Goal: Find contact information: Find contact information

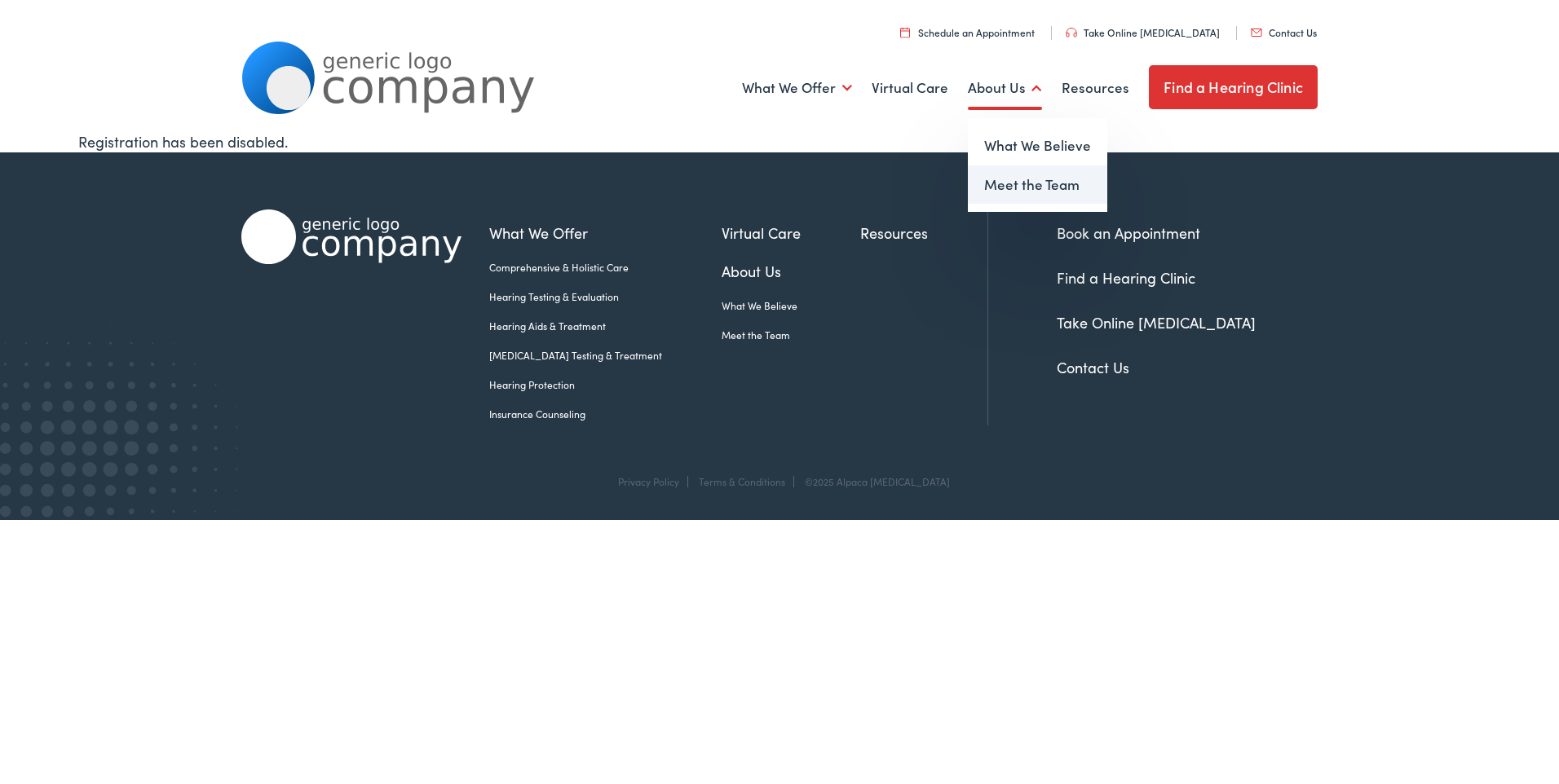
click at [1008, 186] on link "Meet the Team" at bounding box center [1037, 184] width 139 height 39
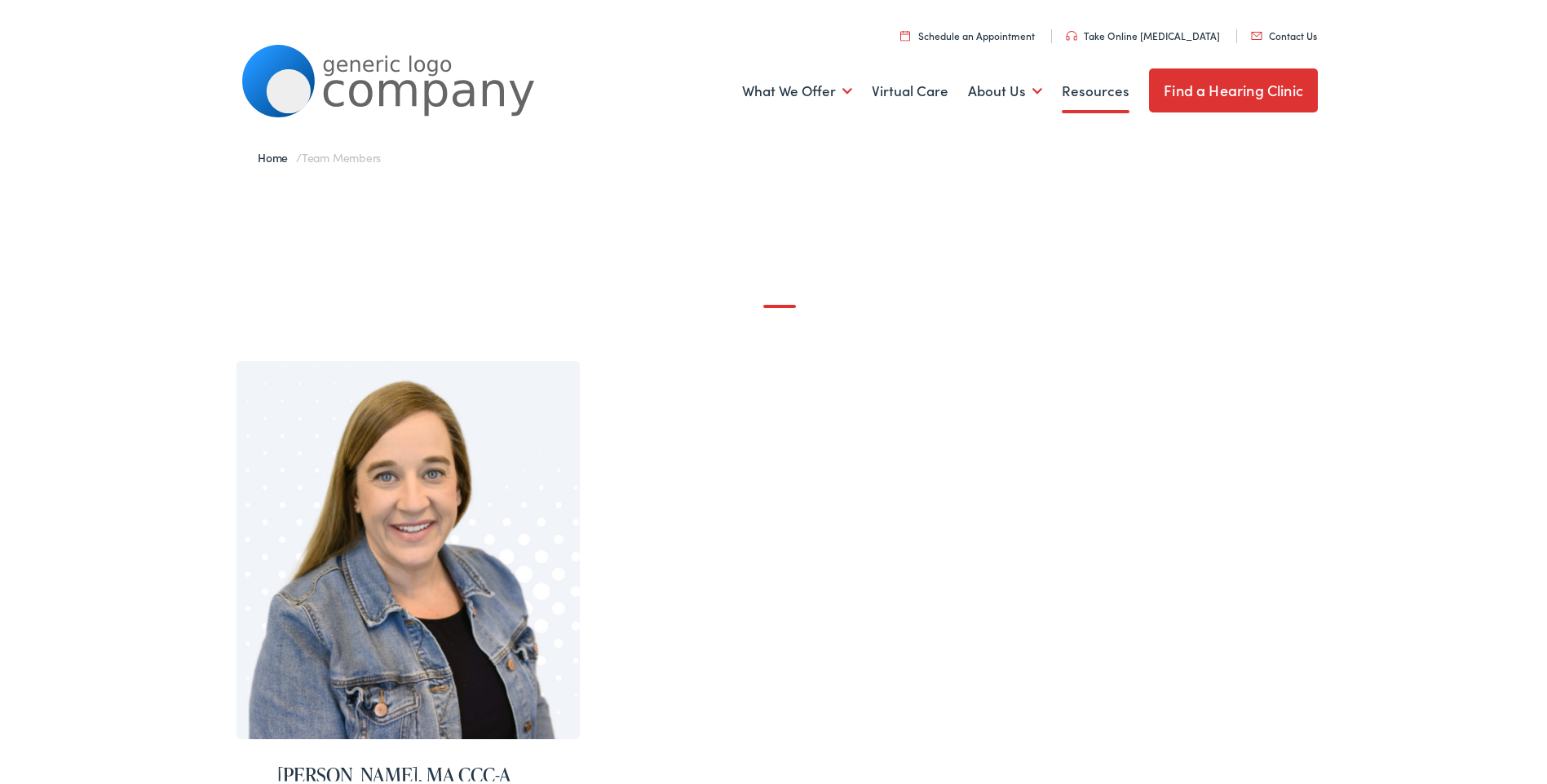
click at [1085, 88] on link "Resources" at bounding box center [1096, 88] width 68 height 60
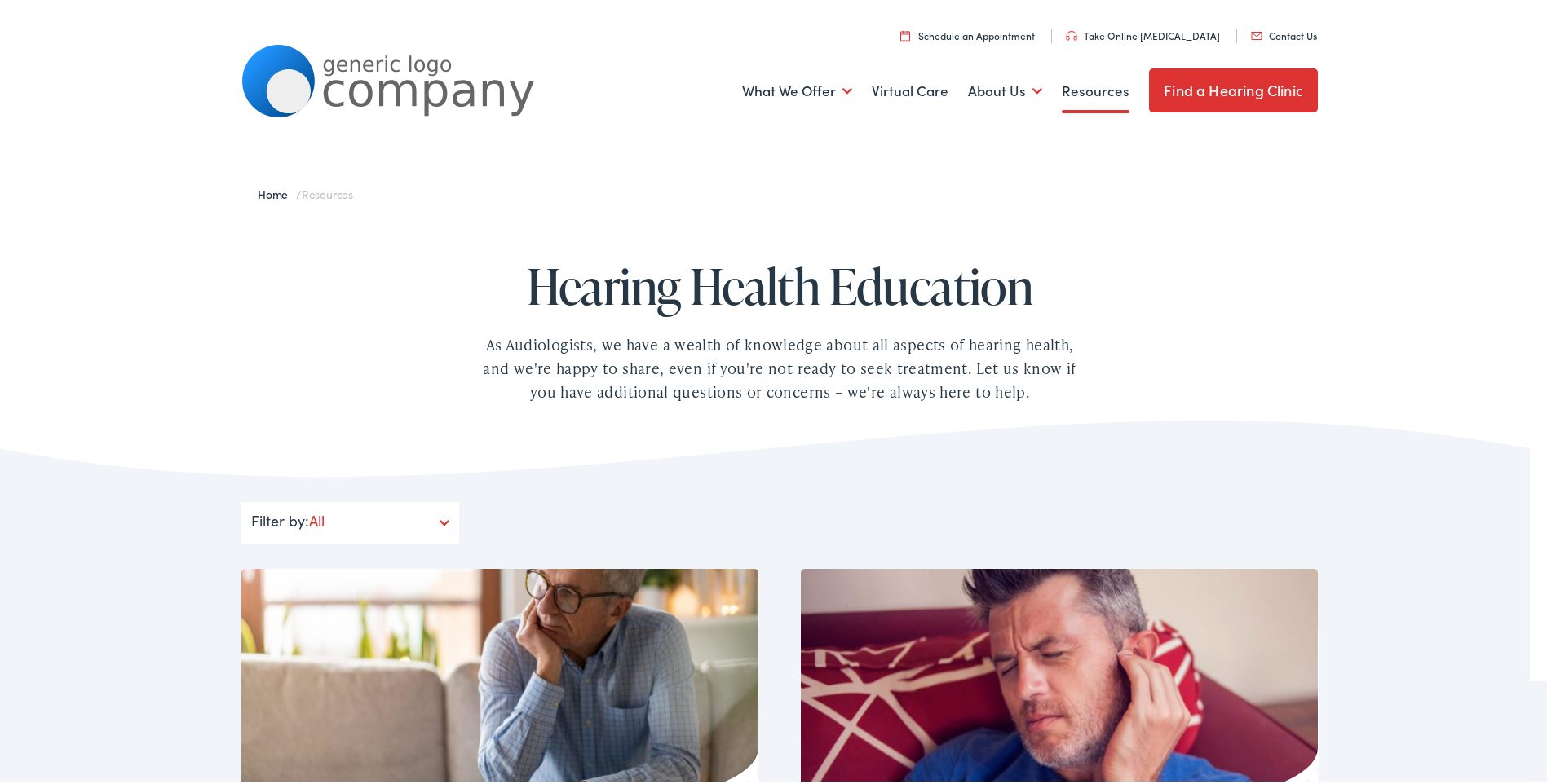
click at [268, 188] on link "Home" at bounding box center [277, 191] width 38 height 17
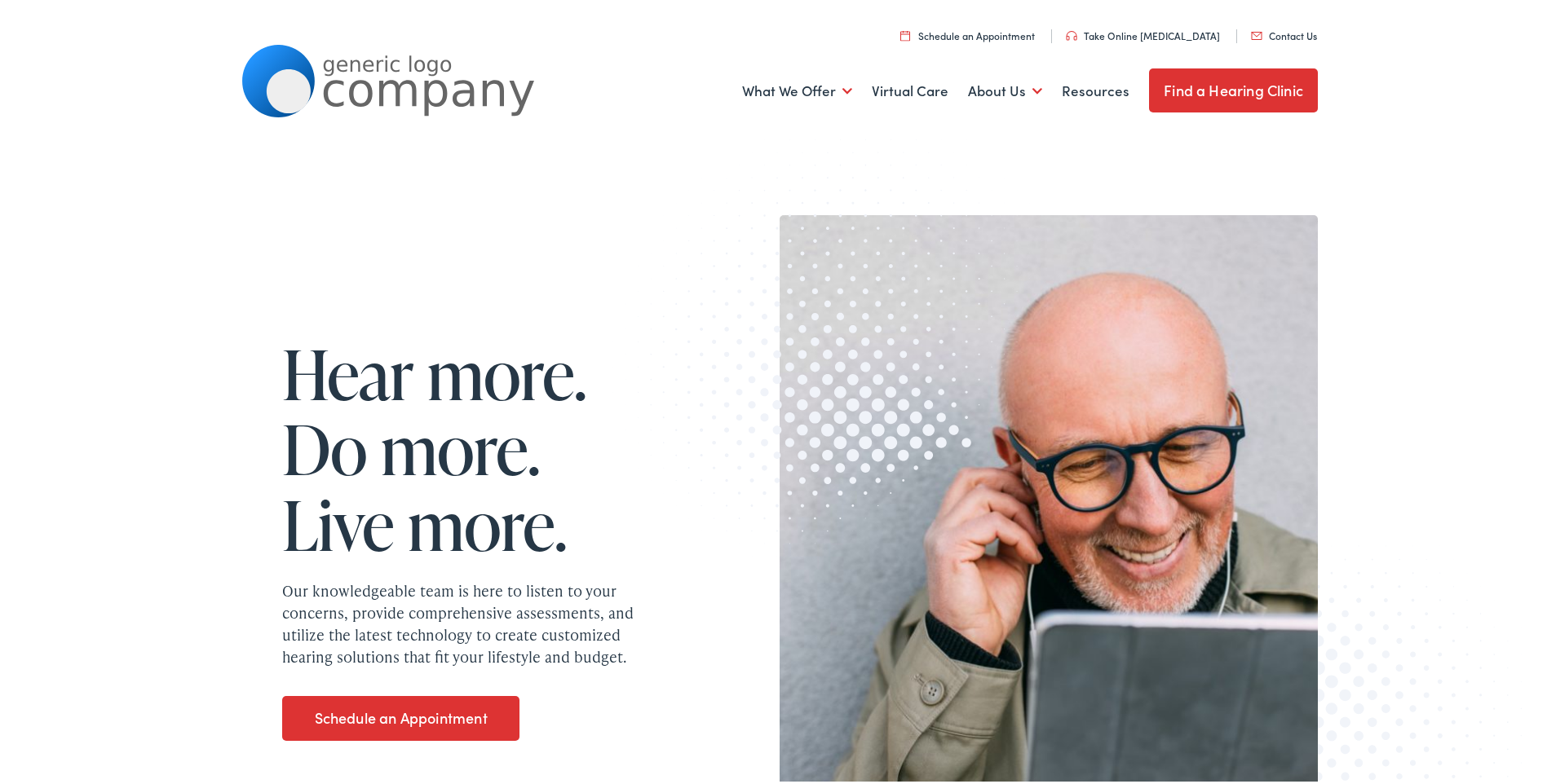
click at [1274, 35] on link "Contact Us" at bounding box center [1284, 32] width 66 height 14
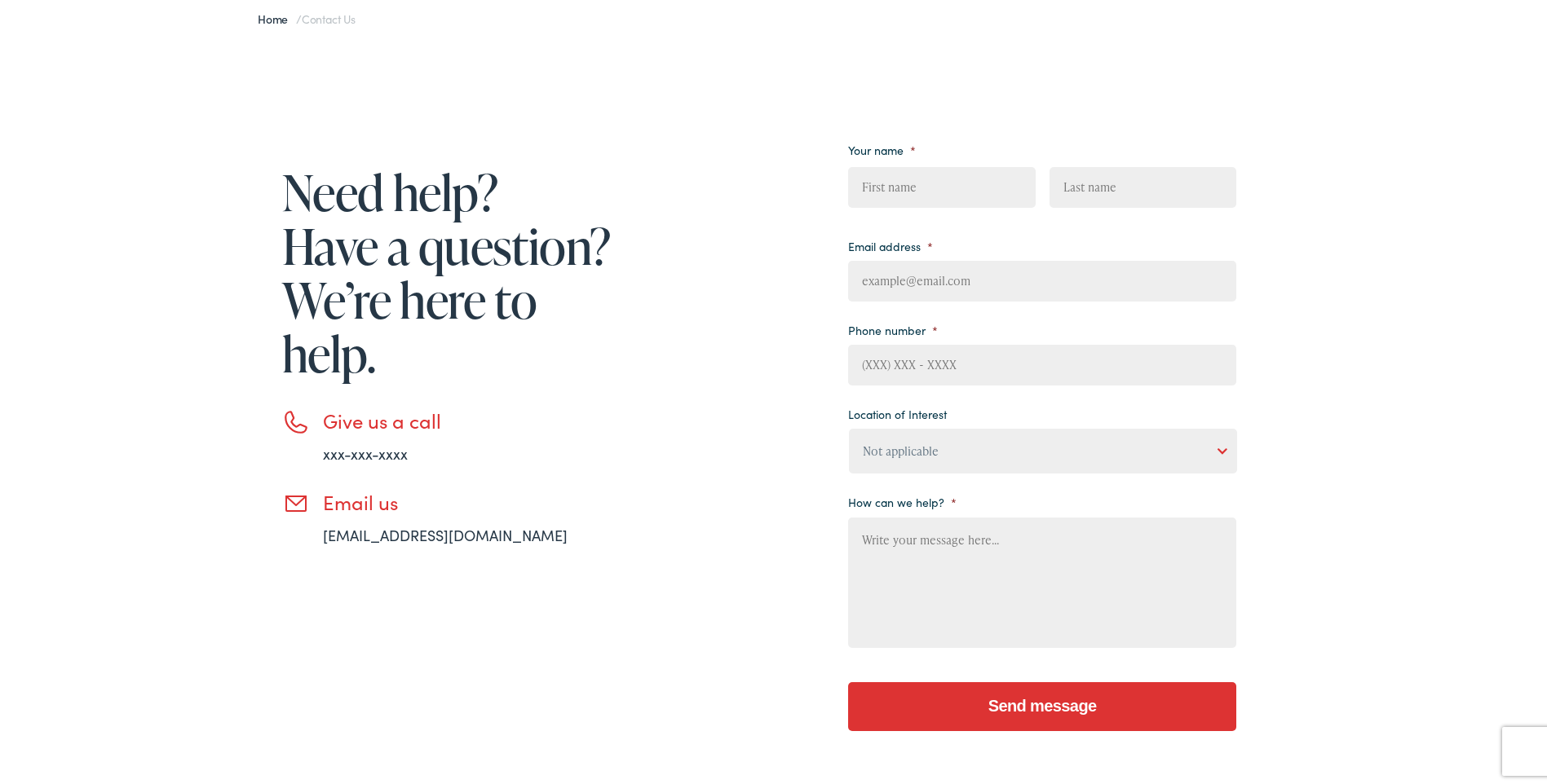
scroll to position [326, 0]
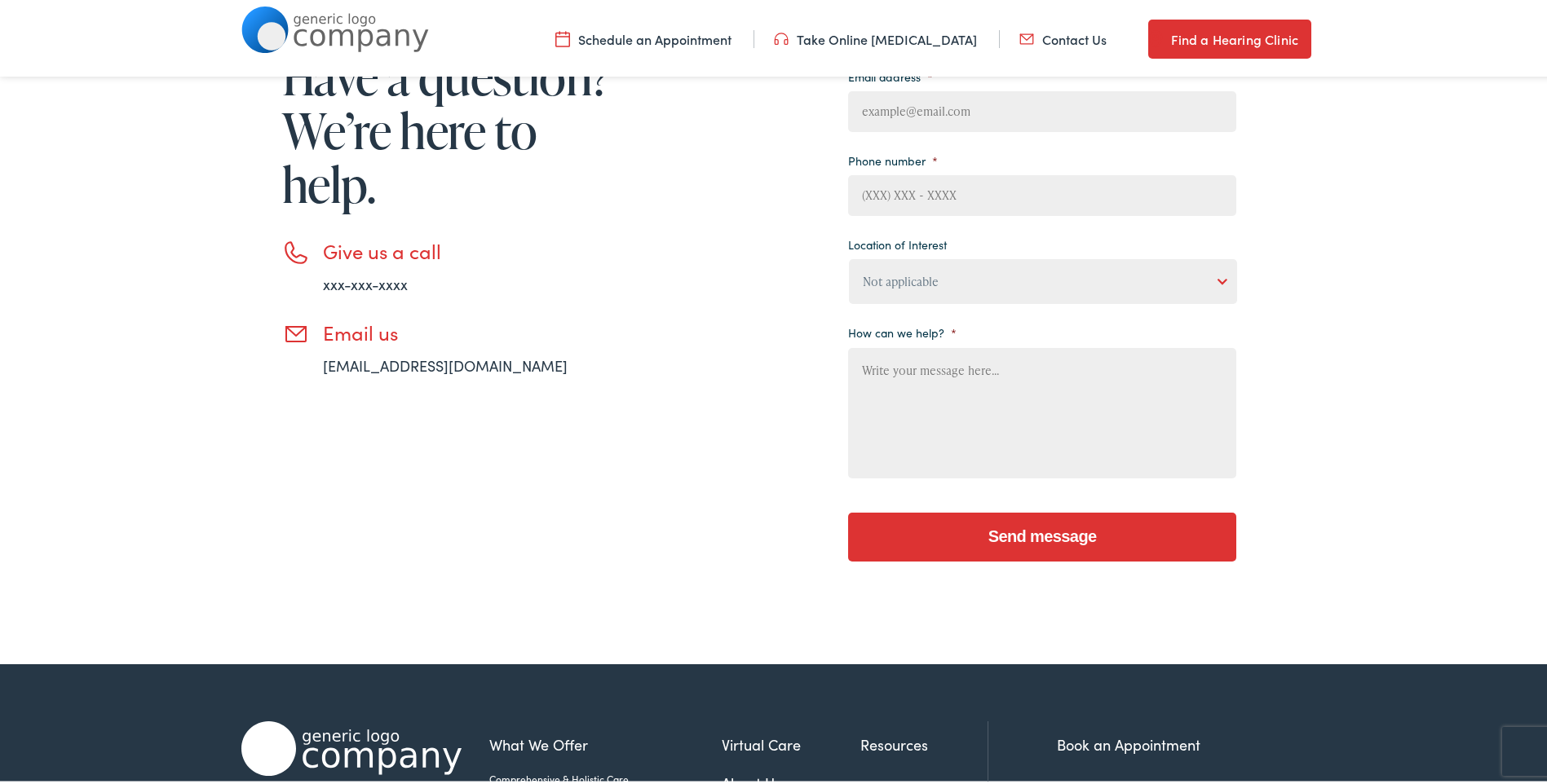
click at [356, 281] on link "xxx-xxx-xxxx" at bounding box center [365, 281] width 85 height 20
